Goal: Transaction & Acquisition: Download file/media

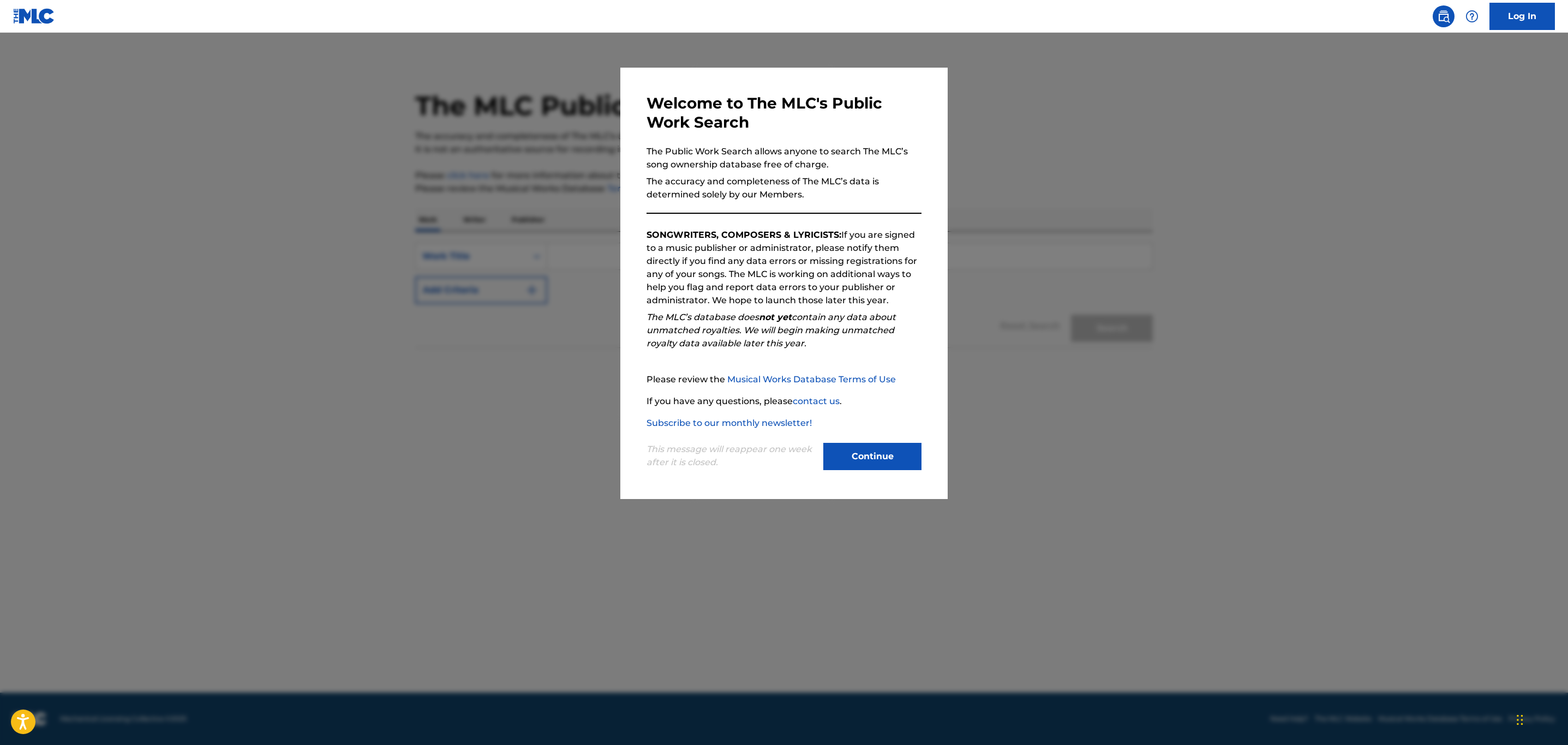
click at [868, 454] on button "Continue" at bounding box center [872, 456] width 98 height 27
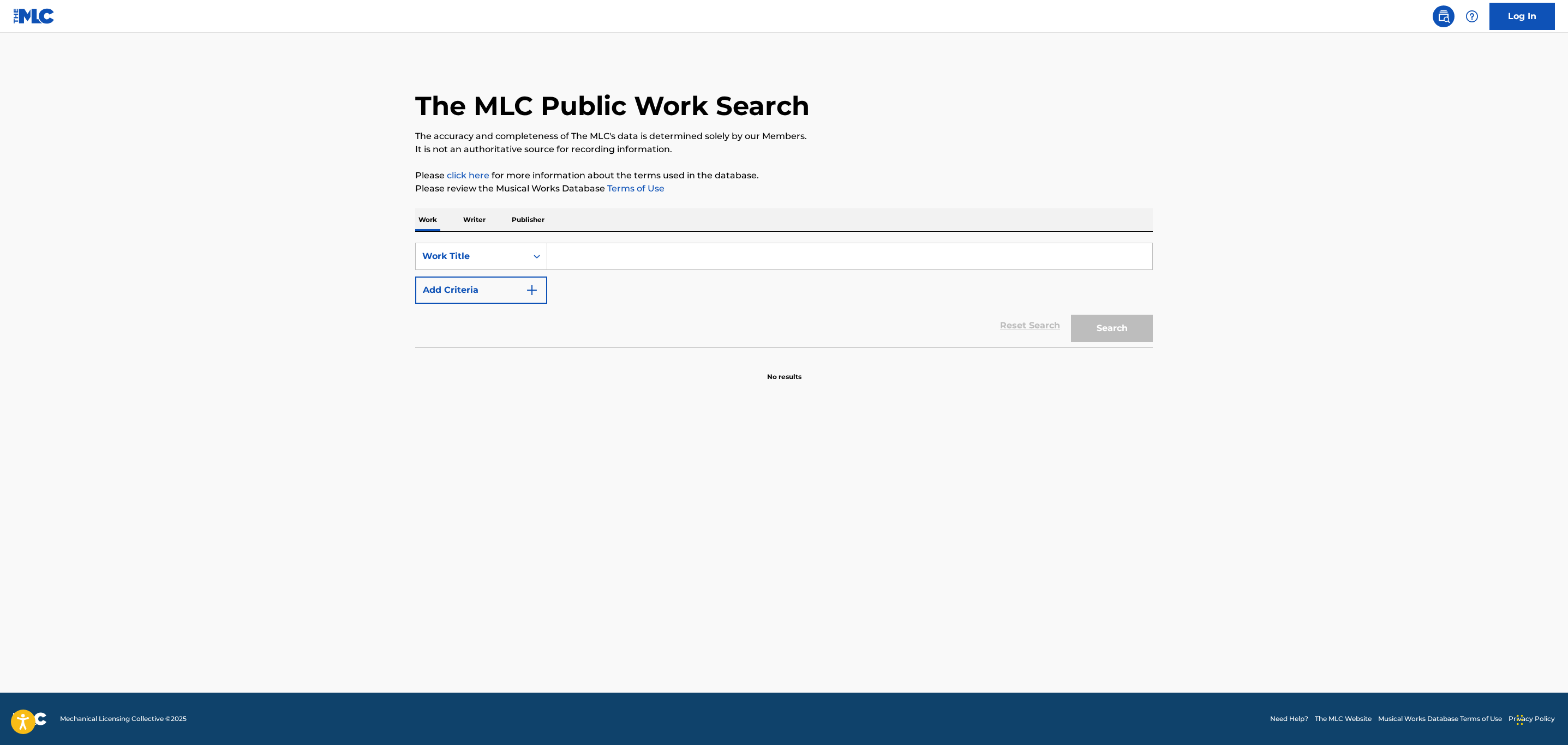
click at [1524, 3] on link "Log In" at bounding box center [1522, 16] width 66 height 27
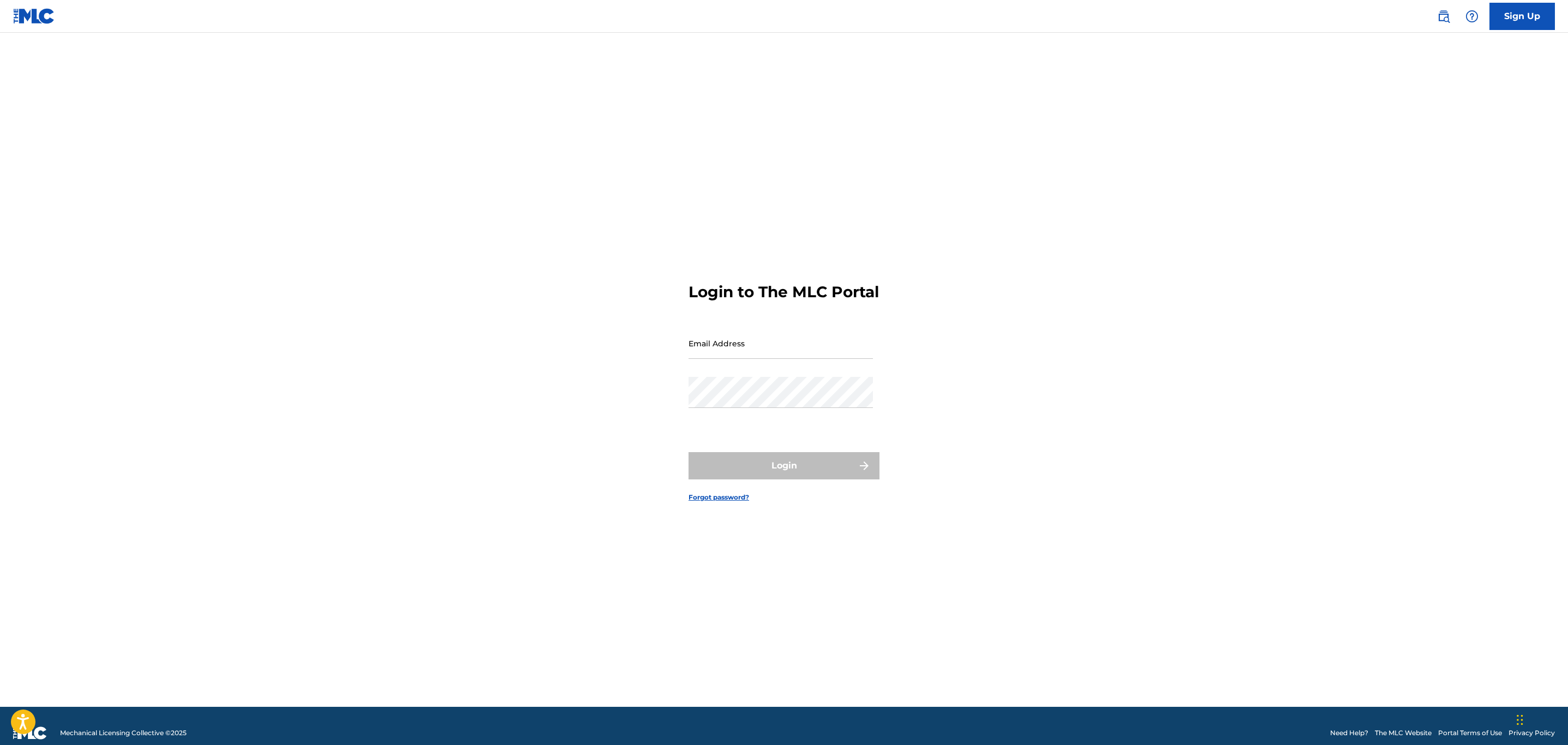
type input "[EMAIL_ADDRESS][DOMAIN_NAME]"
click at [824, 472] on button "Login" at bounding box center [784, 466] width 191 height 27
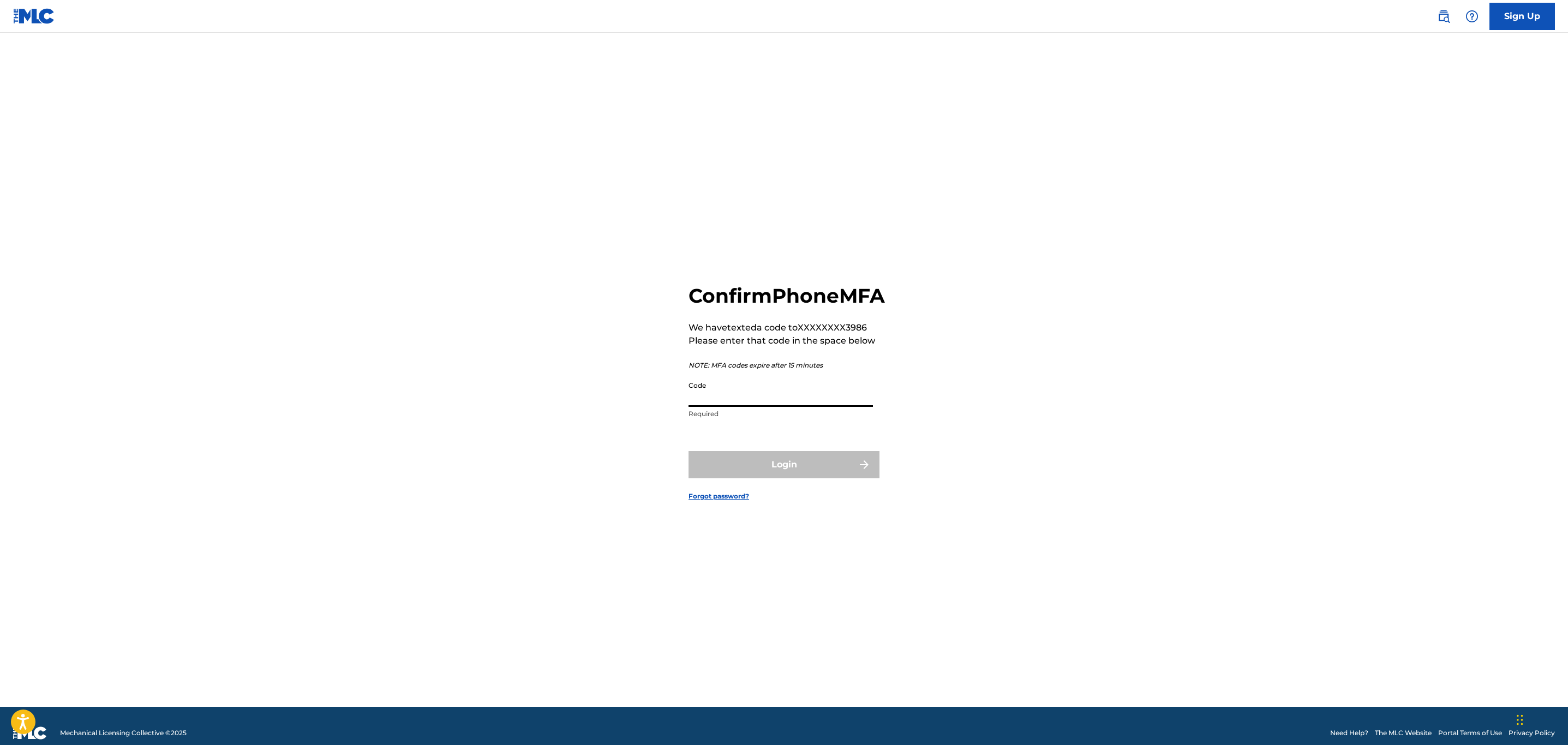
click at [768, 402] on input "Code" at bounding box center [780, 391] width 184 height 31
type input "147530"
click at [1119, 427] on div "Confirm Phone MFA We have texted a code to XXXXXXXX3986 Please enter that code …" at bounding box center [784, 383] width 764 height 647
click at [838, 478] on button "Login" at bounding box center [784, 464] width 191 height 27
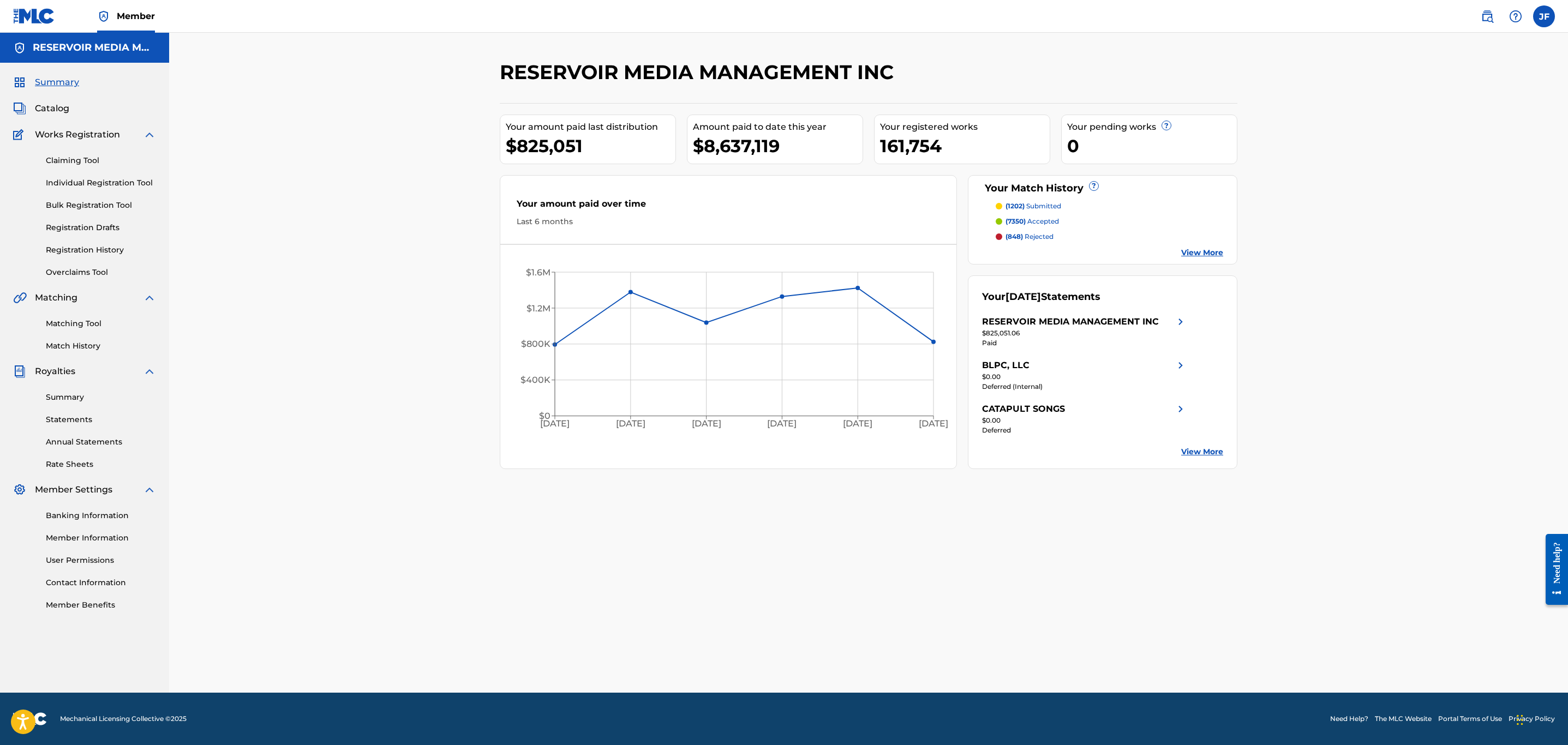
click at [84, 414] on link "Statements" at bounding box center [100, 419] width 110 height 12
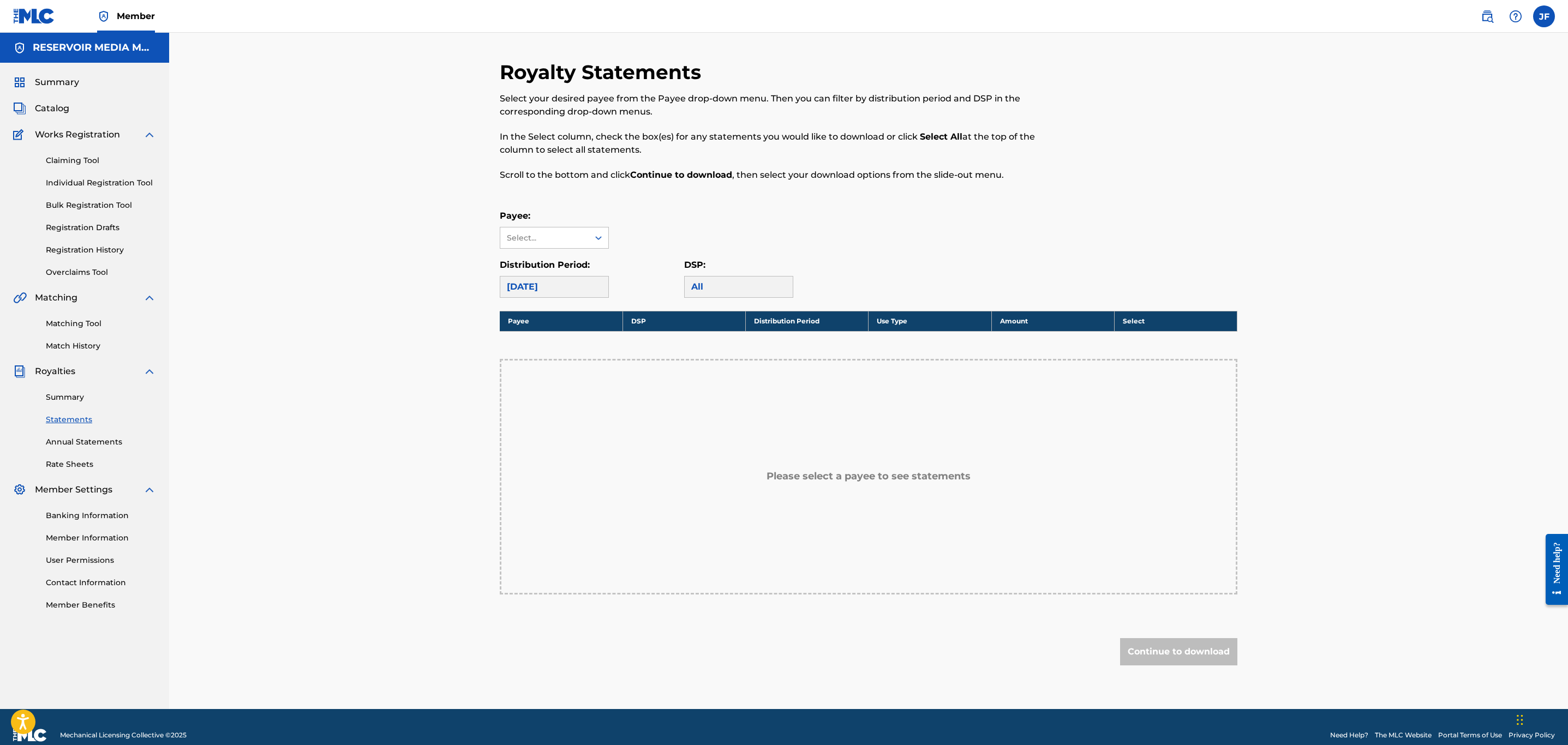
click at [72, 397] on link "Summary" at bounding box center [100, 397] width 110 height 12
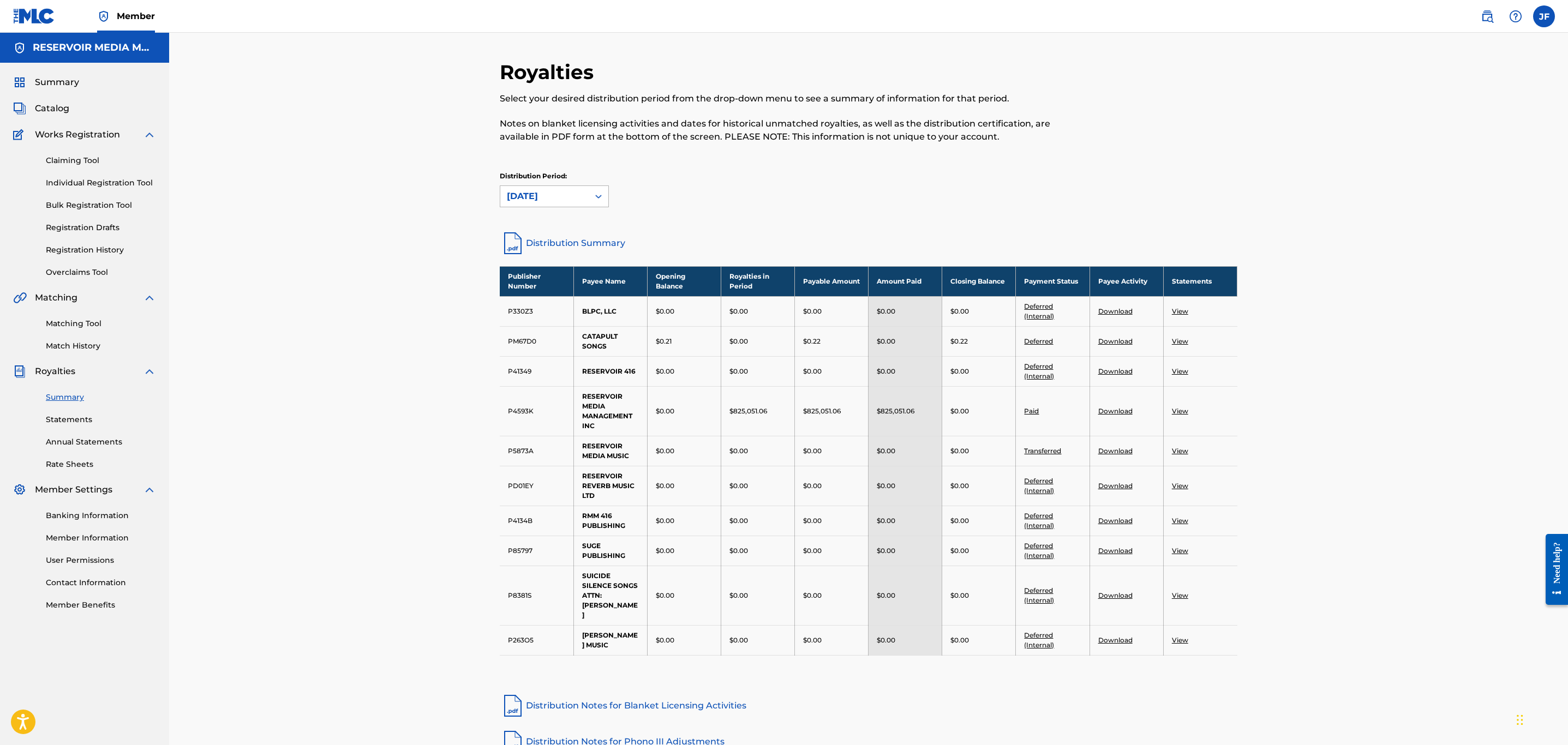
click at [595, 206] on div at bounding box center [598, 197] width 19 height 19
click at [564, 243] on div "[DATE]" at bounding box center [554, 248] width 108 height 27
click at [1186, 418] on td "View" at bounding box center [1200, 411] width 74 height 50
drag, startPoint x: 1178, startPoint y: 411, endPoint x: 1139, endPoint y: 414, distance: 39.1
click at [1139, 414] on tr "P4593K RESERVOIR MEDIA MANAGEMENT INC $0.00 $1,424,462.15 $1,424,462.10 $1,424,…" at bounding box center [869, 411] width 738 height 50
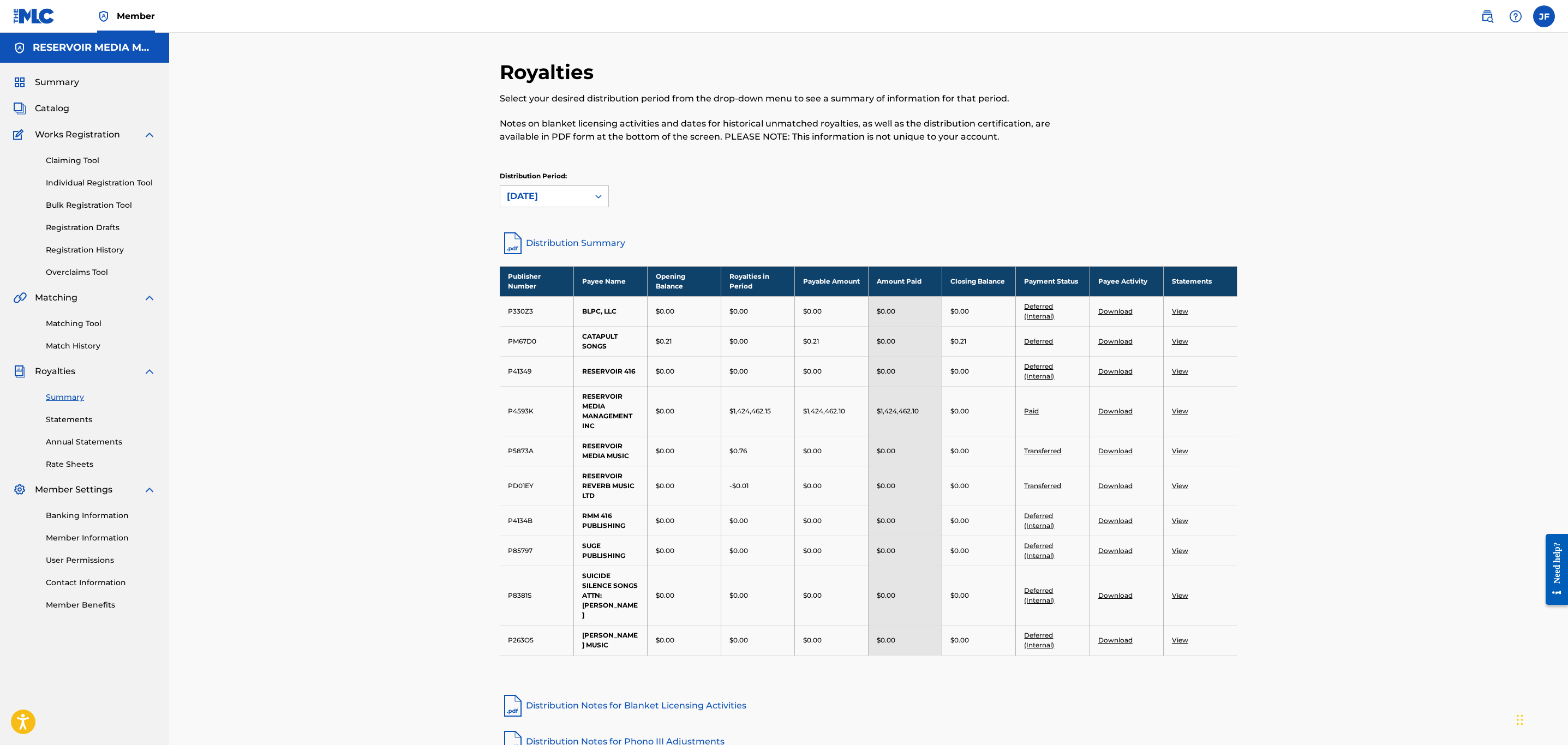
click at [1107, 411] on link "Download" at bounding box center [1115, 411] width 34 height 8
click at [572, 197] on div "[DATE]" at bounding box center [545, 197] width 75 height 13
click at [570, 231] on div "[DATE]" at bounding box center [554, 221] width 108 height 27
click at [1117, 415] on link "Download" at bounding box center [1115, 411] width 34 height 8
